Goal: Navigation & Orientation: Find specific page/section

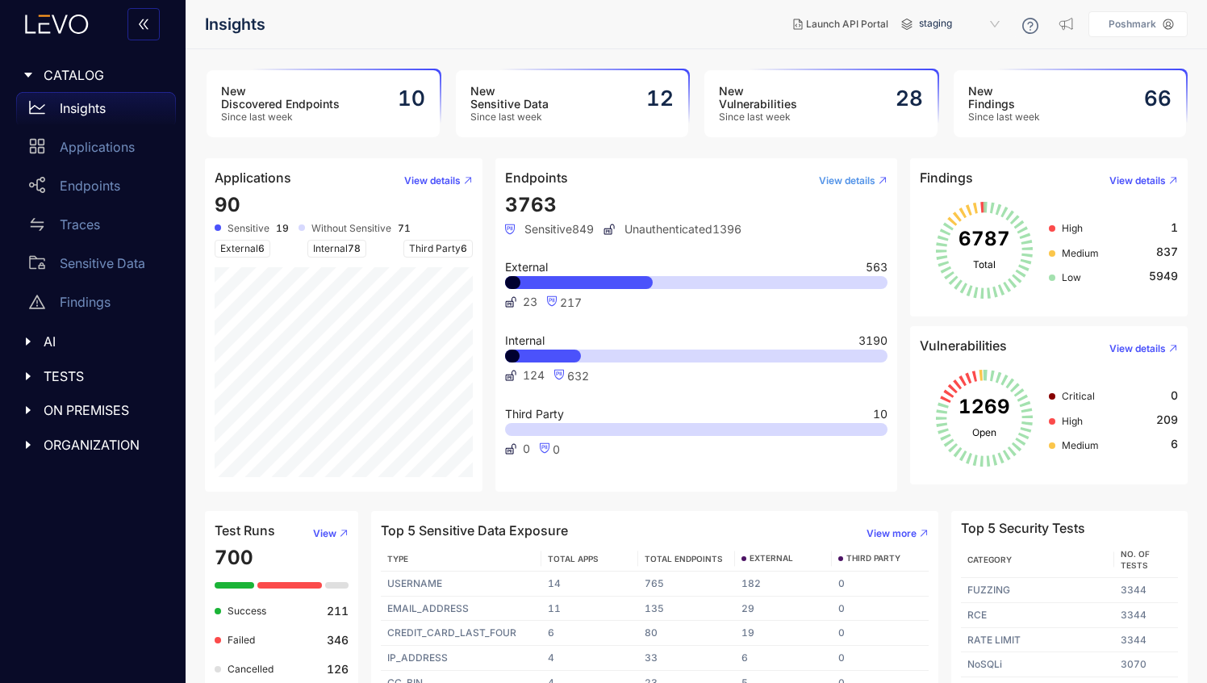
click at [879, 174] on button "View details" at bounding box center [847, 181] width 82 height 26
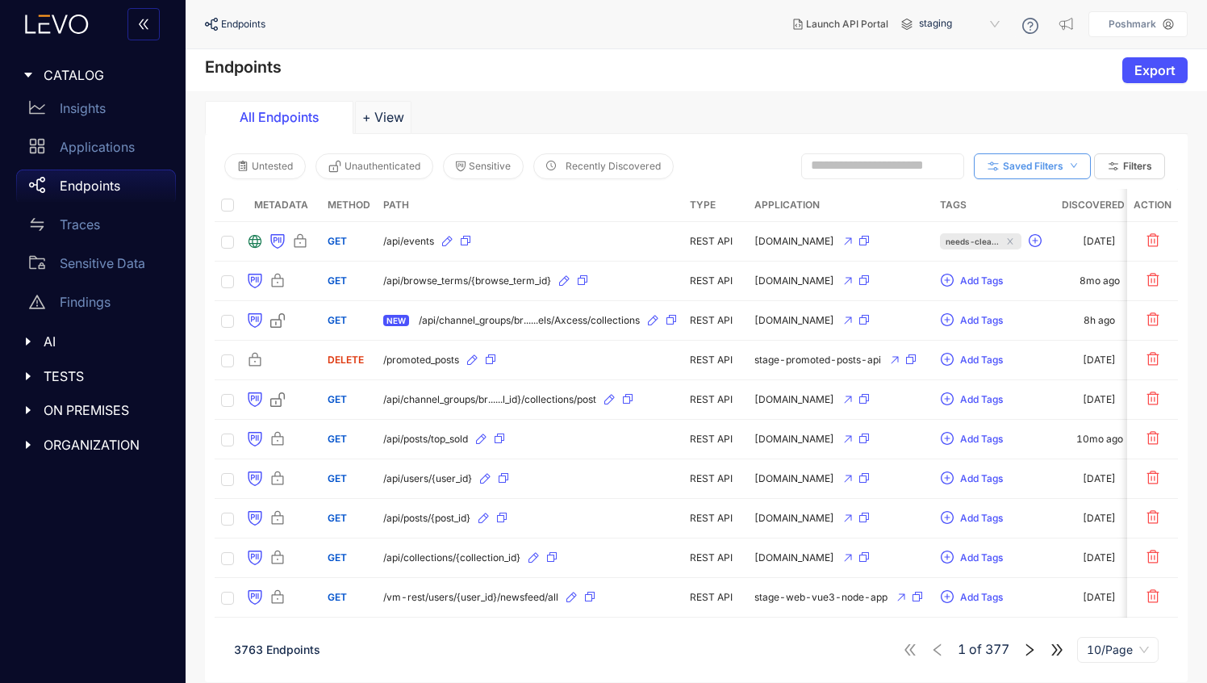
click at [1025, 169] on span "Saved Filters" at bounding box center [1033, 166] width 61 height 11
click at [880, 119] on div "All Endpoints + View" at bounding box center [696, 117] width 983 height 32
click at [1110, 654] on span "10/Page" at bounding box center [1118, 649] width 62 height 24
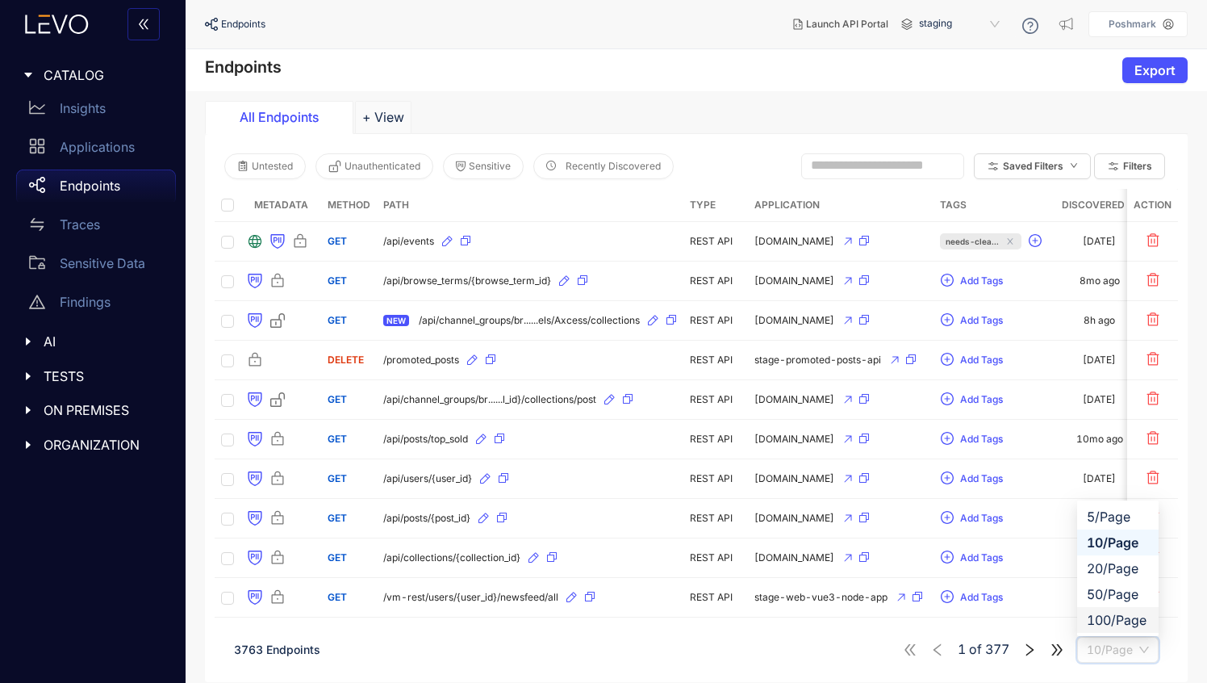
click at [1106, 622] on div "100/Page" at bounding box center [1118, 620] width 62 height 18
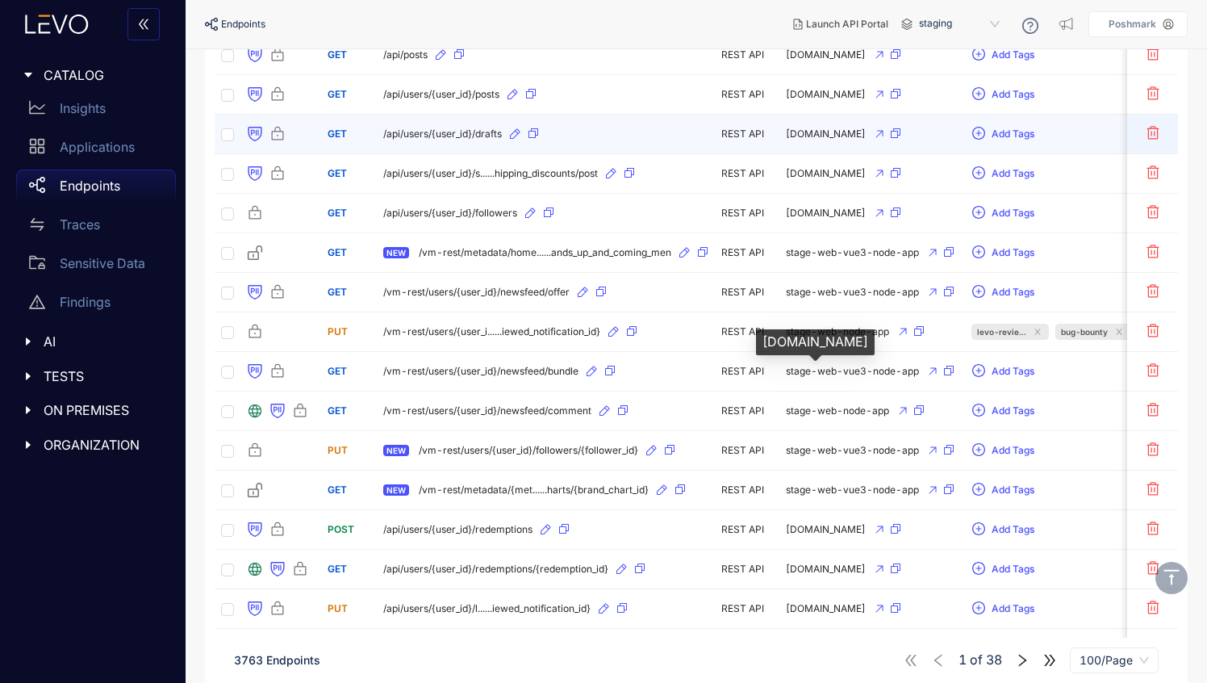
scroll to position [3011, 0]
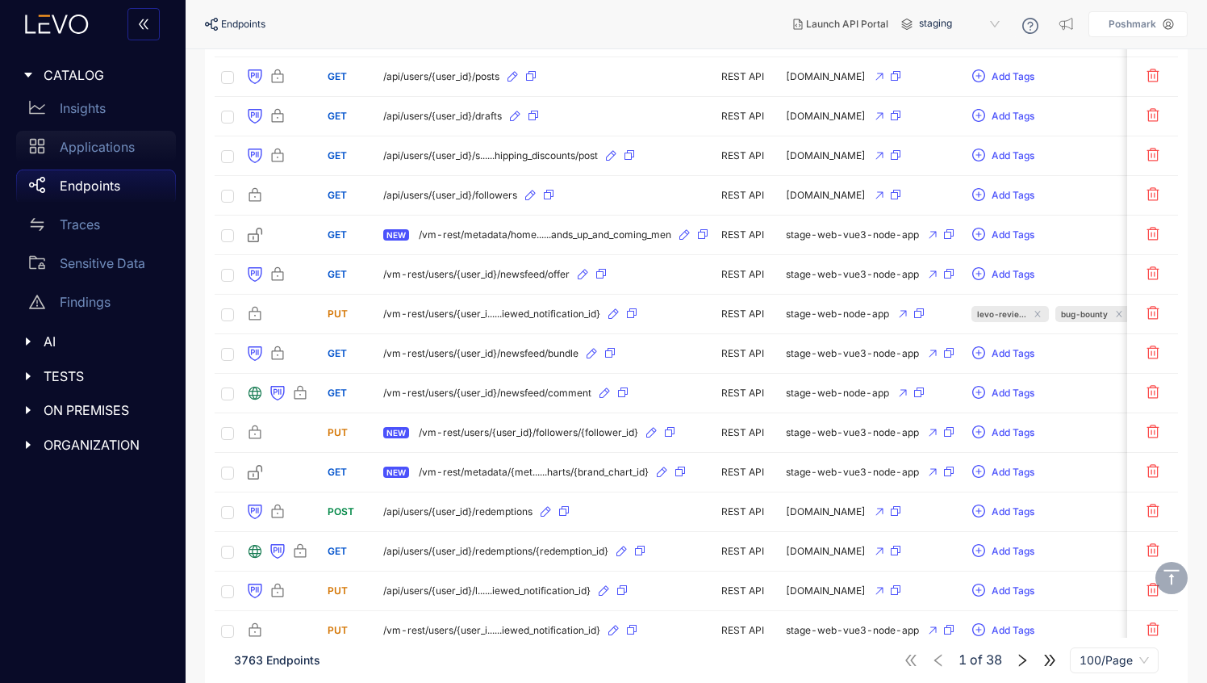
click at [73, 155] on div "Applications" at bounding box center [96, 147] width 160 height 32
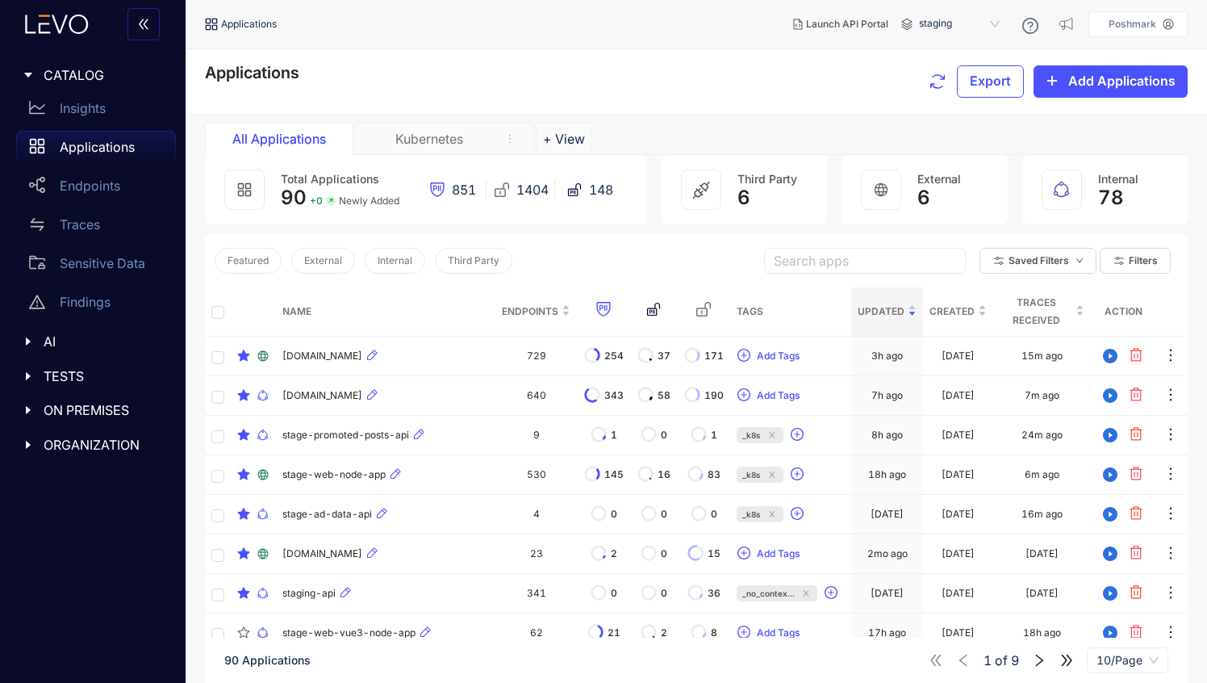
click at [426, 149] on div "Kubernetes" at bounding box center [444, 139] width 179 height 32
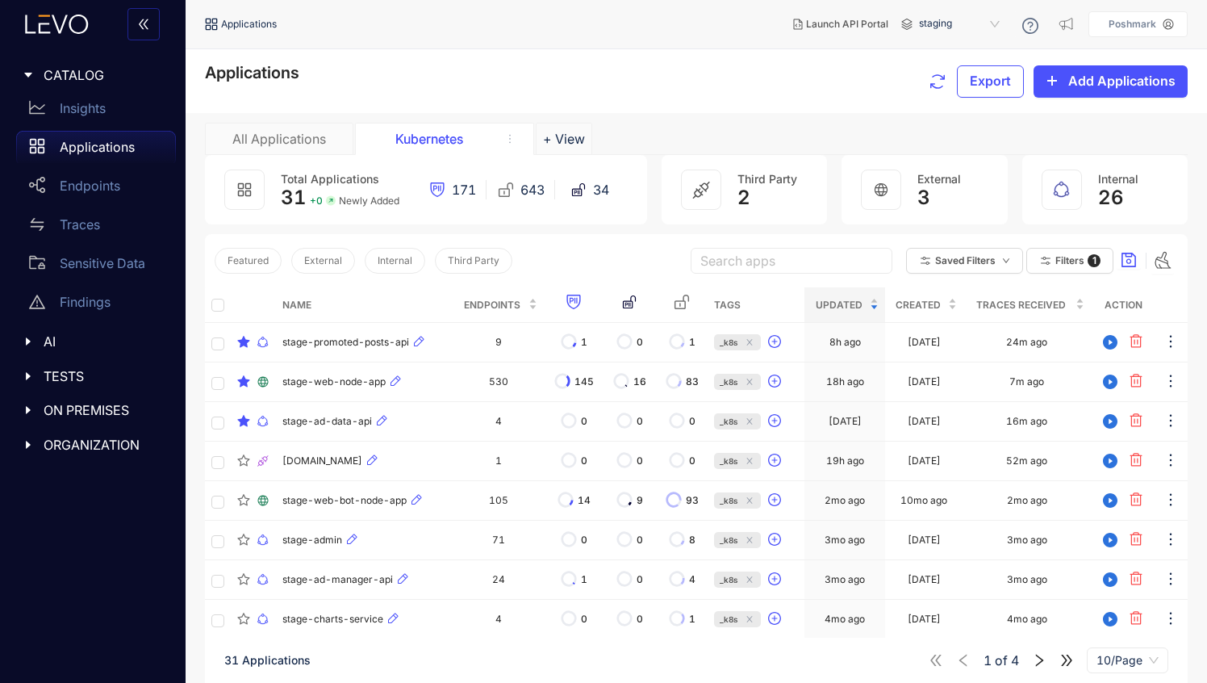
click at [283, 132] on div "All Applications" at bounding box center [279, 139] width 121 height 15
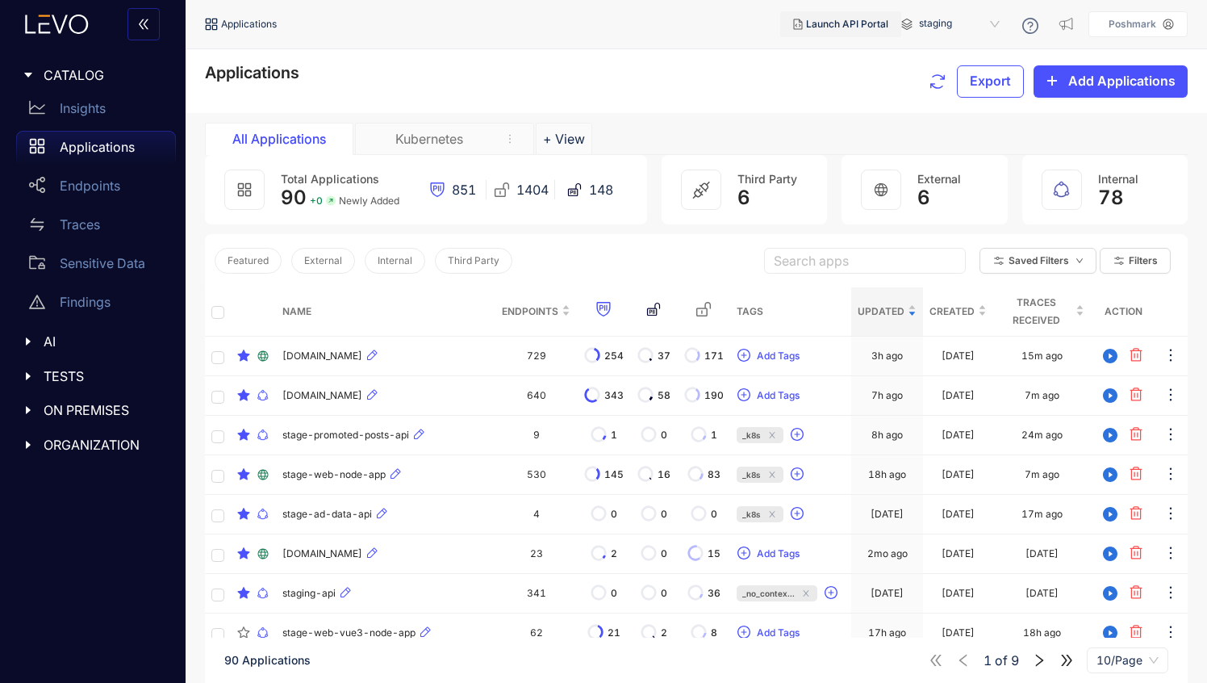
click at [853, 26] on span "Launch API Portal" at bounding box center [847, 24] width 82 height 11
